Goal: Find specific page/section: Find specific page/section

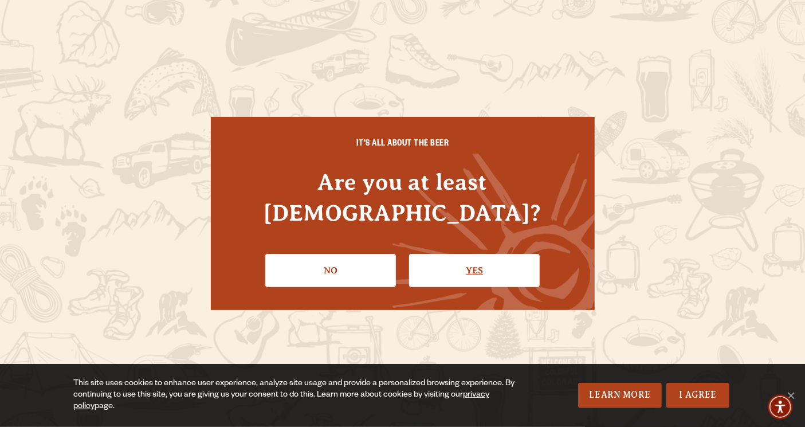
click at [499, 254] on link "Yes" at bounding box center [474, 270] width 131 height 33
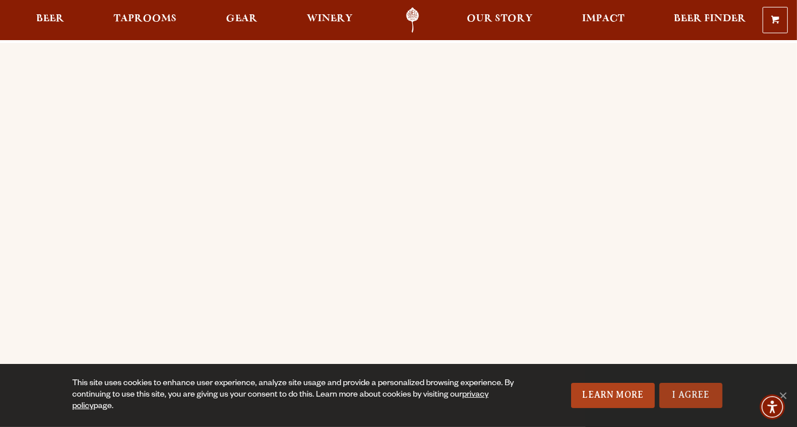
click at [686, 396] on link "I Agree" at bounding box center [690, 395] width 63 height 25
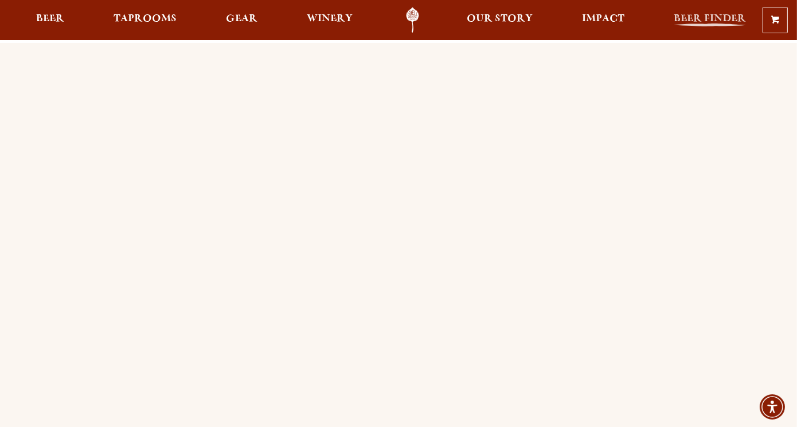
click at [713, 10] on link "Beer Finder" at bounding box center [709, 20] width 87 height 26
click at [704, 18] on span "Beer Finder" at bounding box center [710, 18] width 72 height 9
click at [45, 21] on span "Beer" at bounding box center [50, 18] width 28 height 9
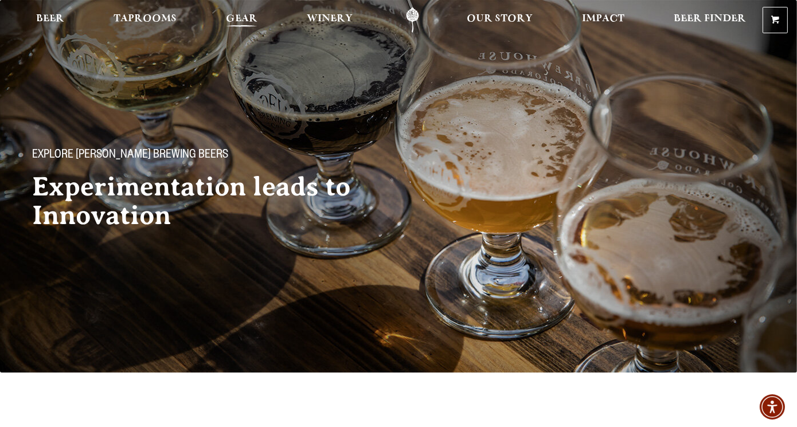
click at [240, 14] on span "Gear" at bounding box center [242, 18] width 32 height 9
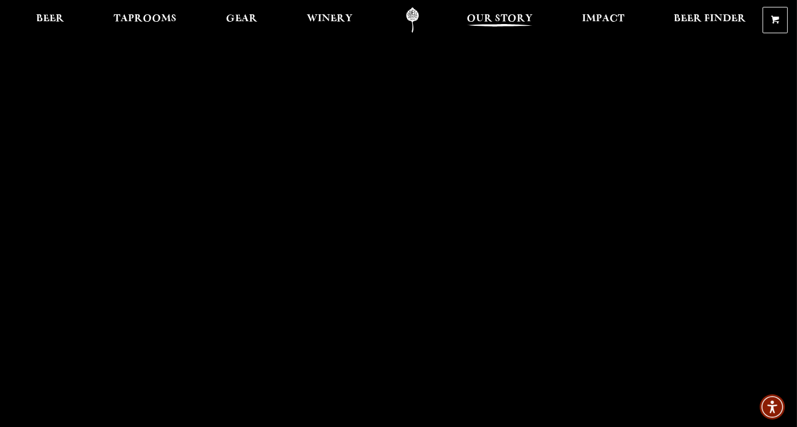
click at [506, 21] on span "Our Story" at bounding box center [500, 18] width 66 height 9
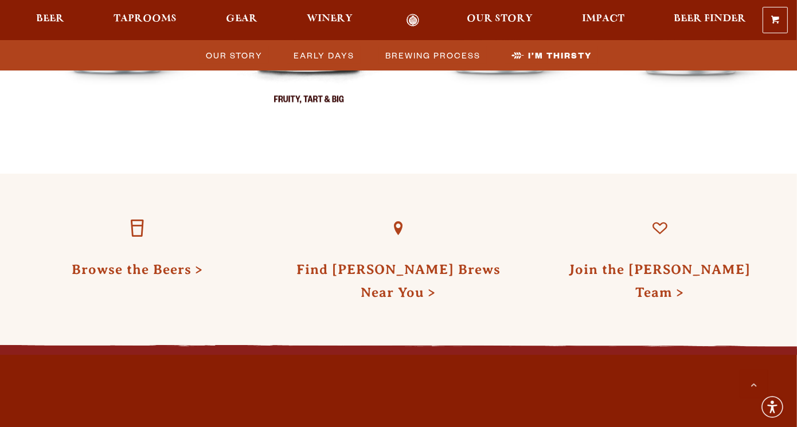
scroll to position [3497, 0]
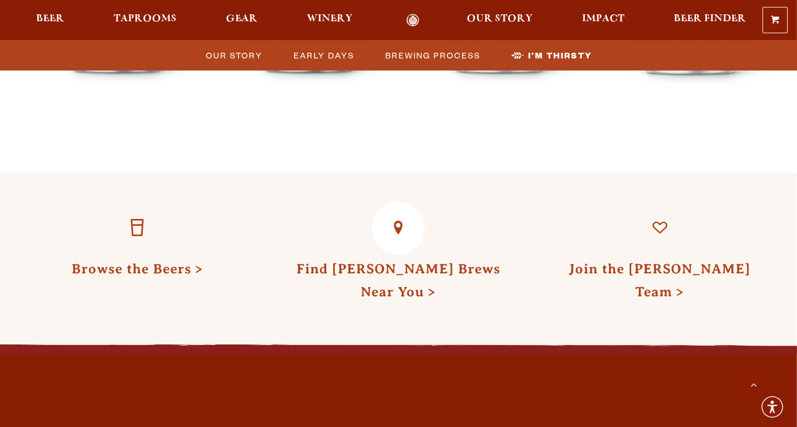
click at [376, 261] on link "Find Odell Brews Near You" at bounding box center [398, 280] width 204 height 38
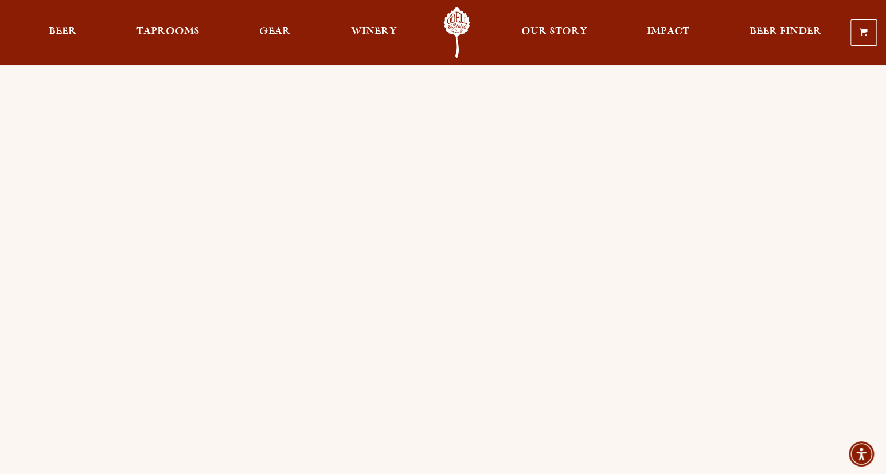
click at [796, 334] on div "Order Online Order [PERSON_NAME] beer or OBC Wine online for delivery or pick-u…" at bounding box center [443, 454] width 886 height 822
